Goal: Navigation & Orientation: Find specific page/section

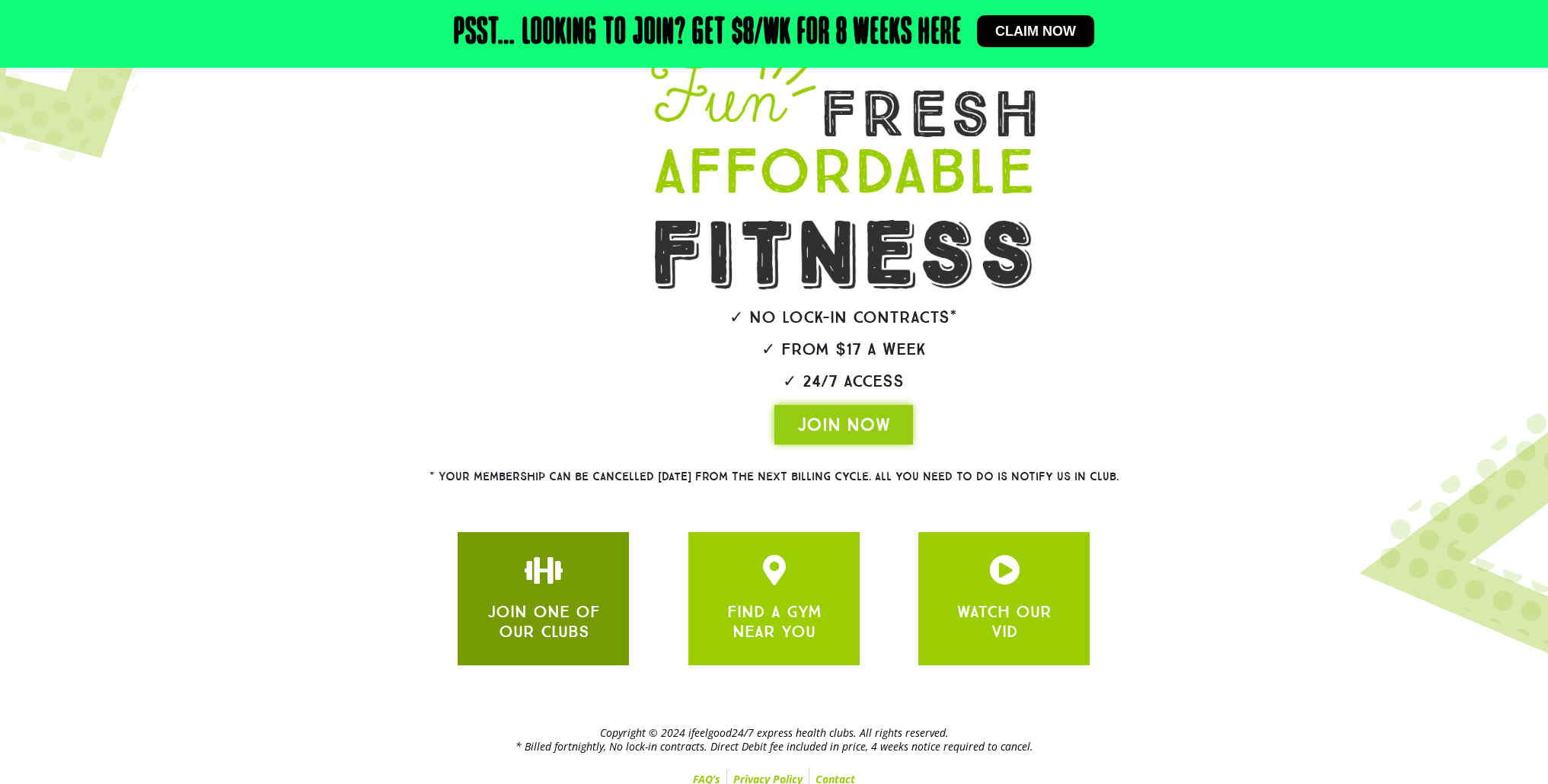
scroll to position [156, 0]
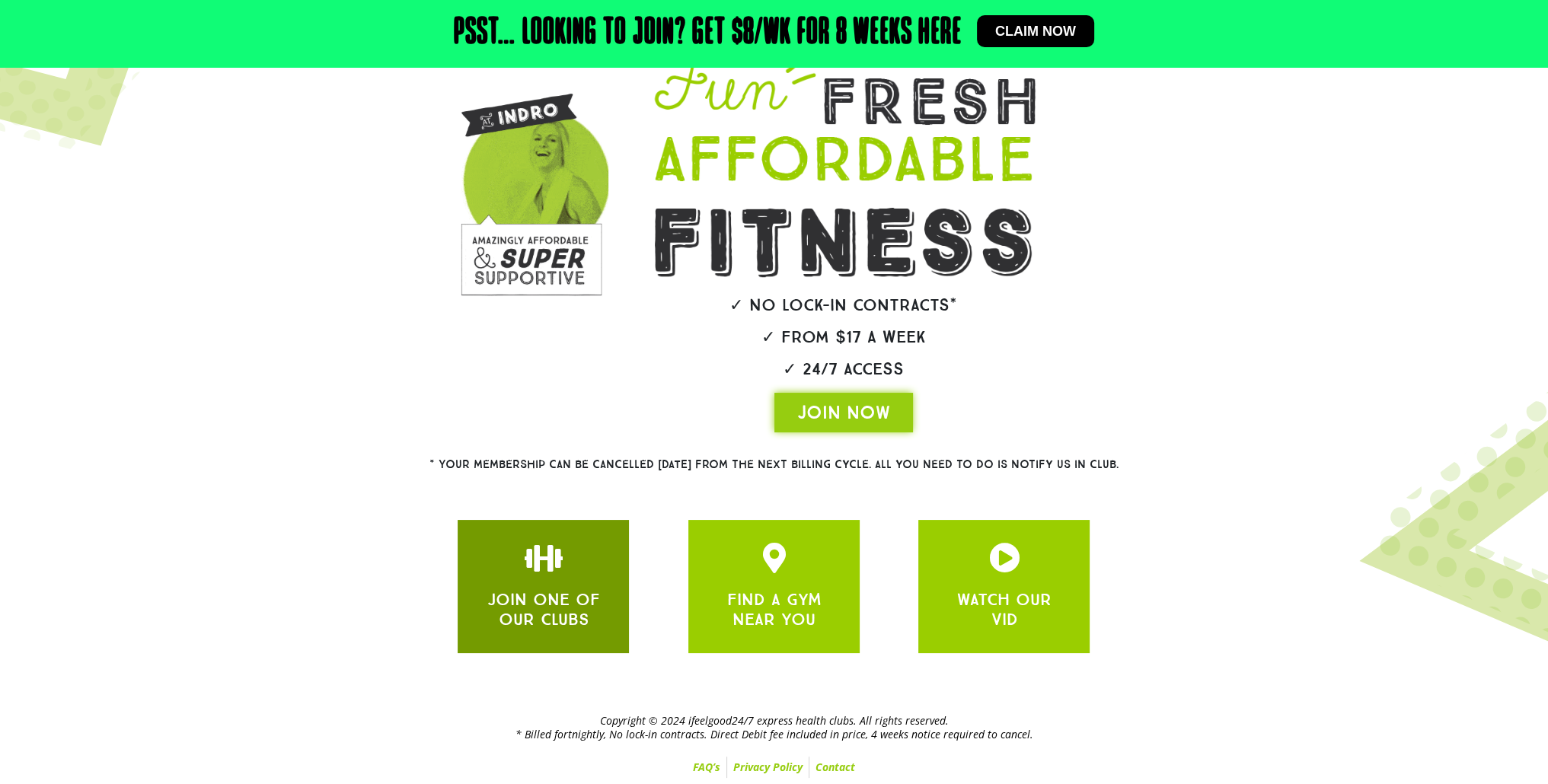
click at [561, 574] on div at bounding box center [544, 560] width 126 height 35
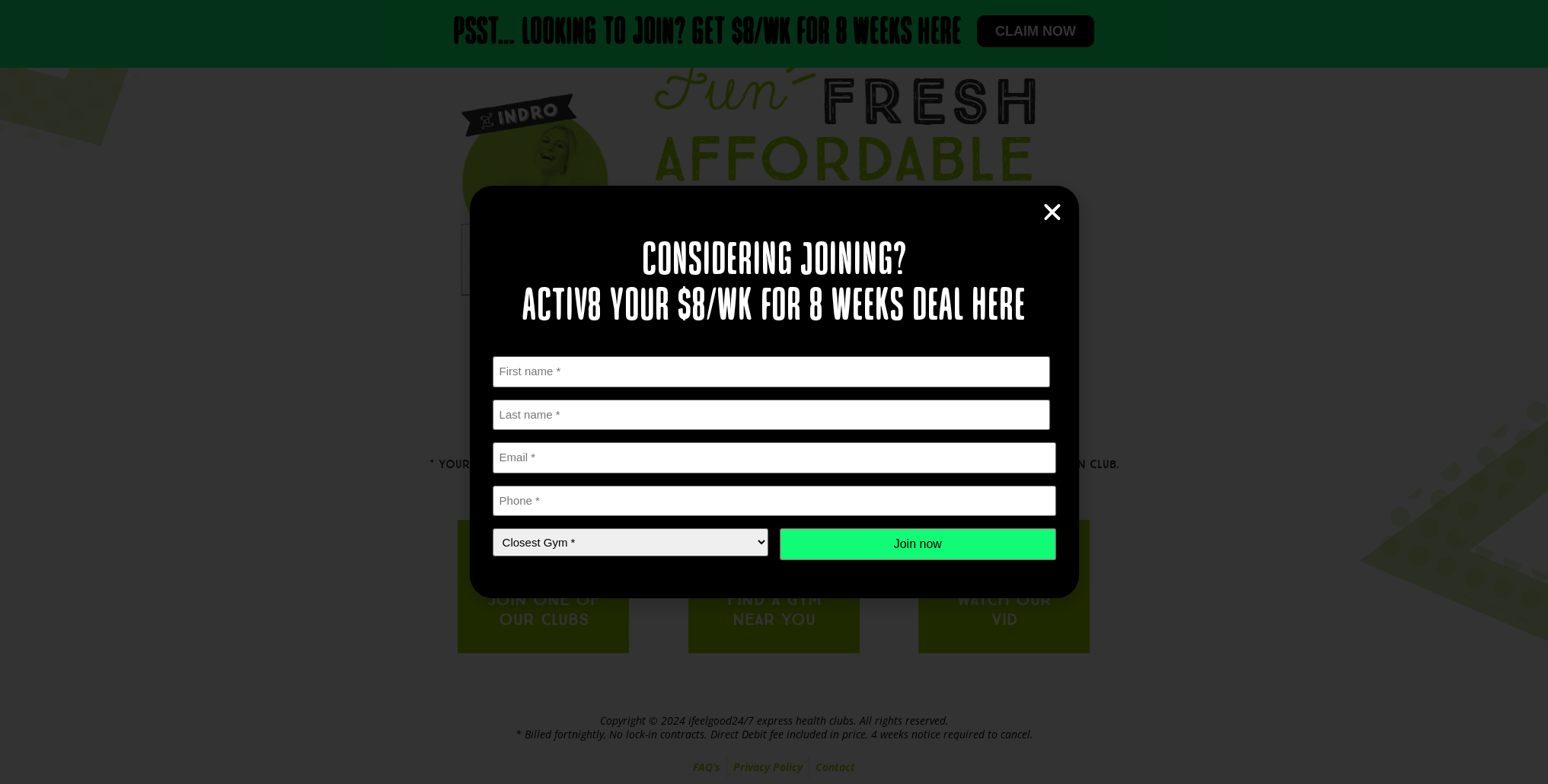
click at [1041, 205] on icon "Close" at bounding box center [1052, 212] width 22 height 22
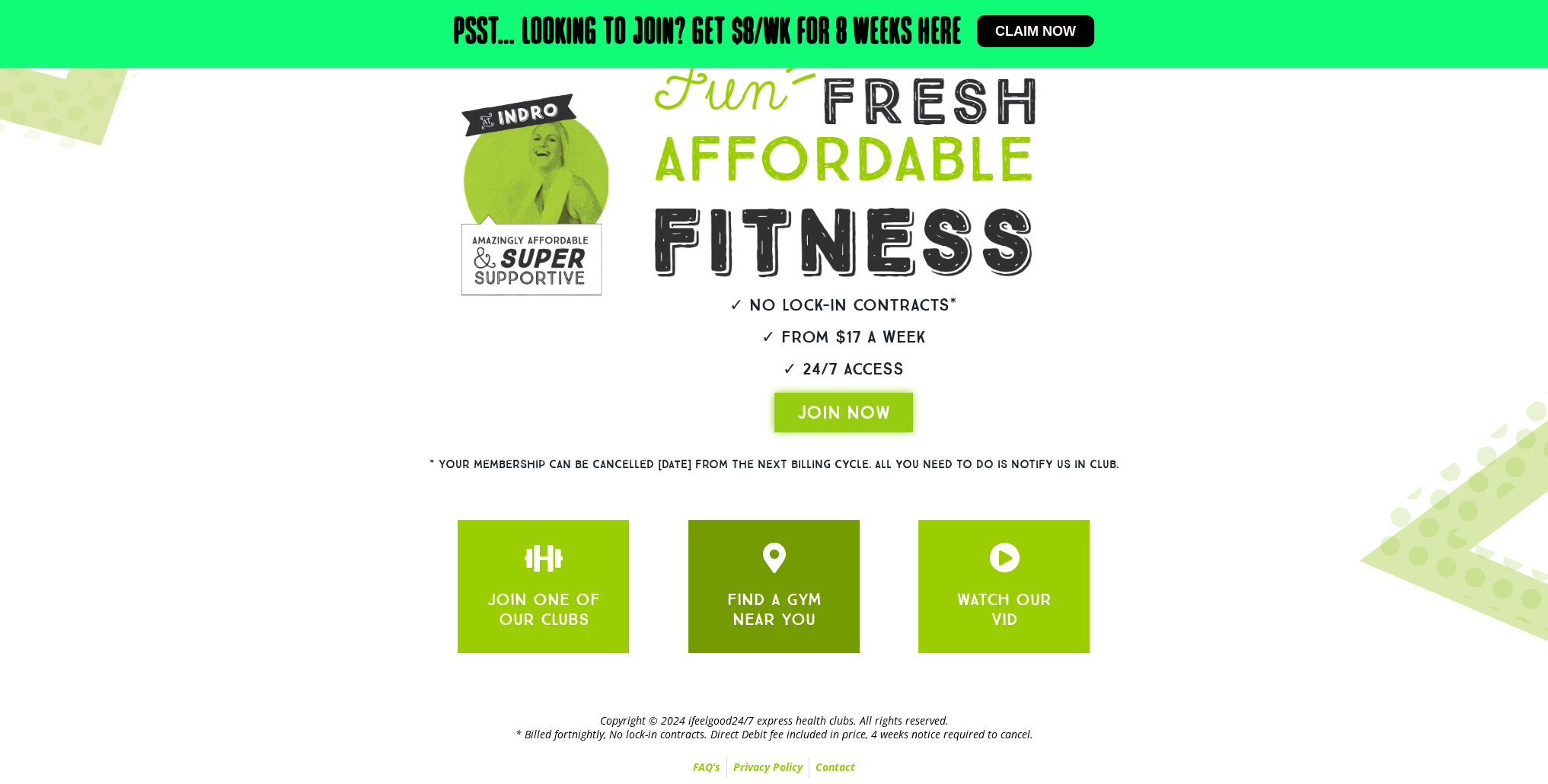
click at [789, 589] on link "FIND A GYM NEAR YOU" at bounding box center [773, 609] width 94 height 41
